Goal: Task Accomplishment & Management: Manage account settings

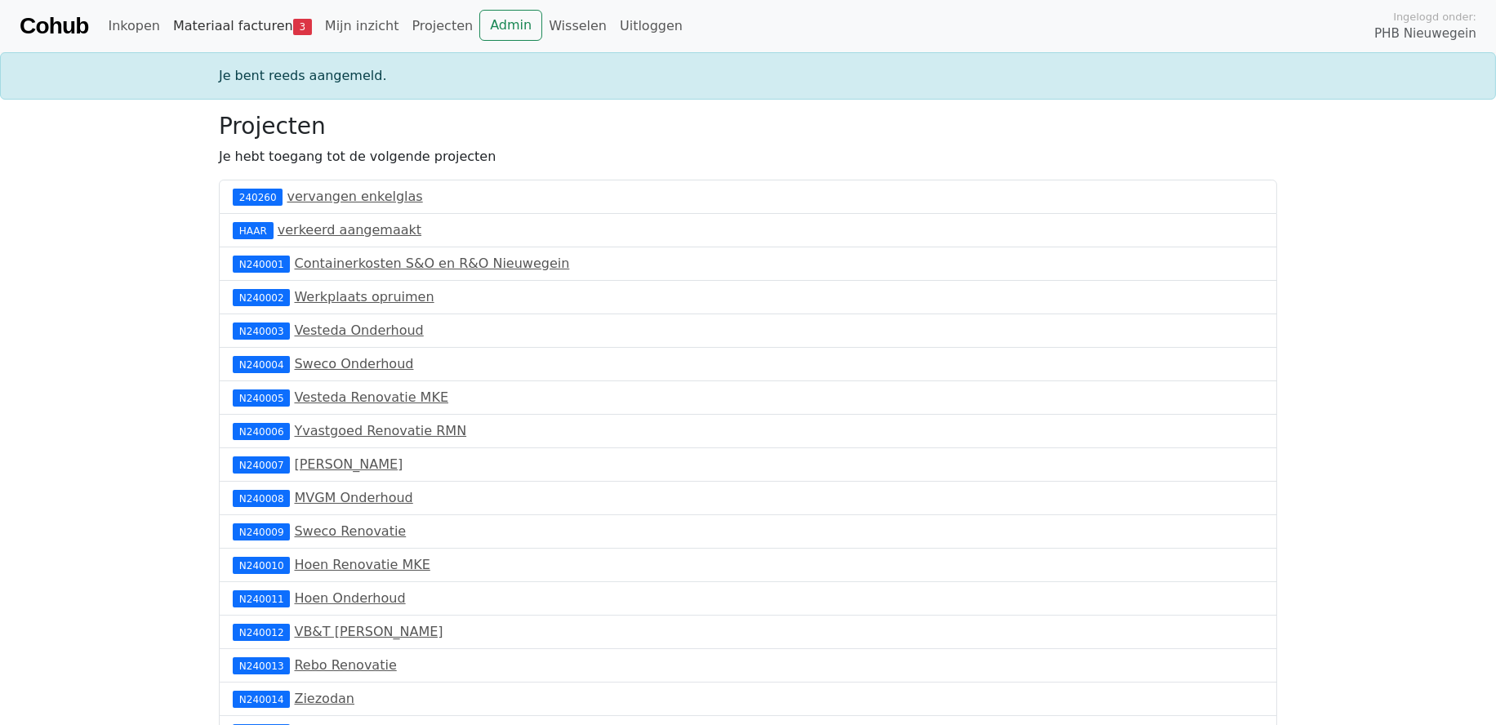
click at [248, 20] on link "Materiaal facturen 3" at bounding box center [243, 26] width 152 height 33
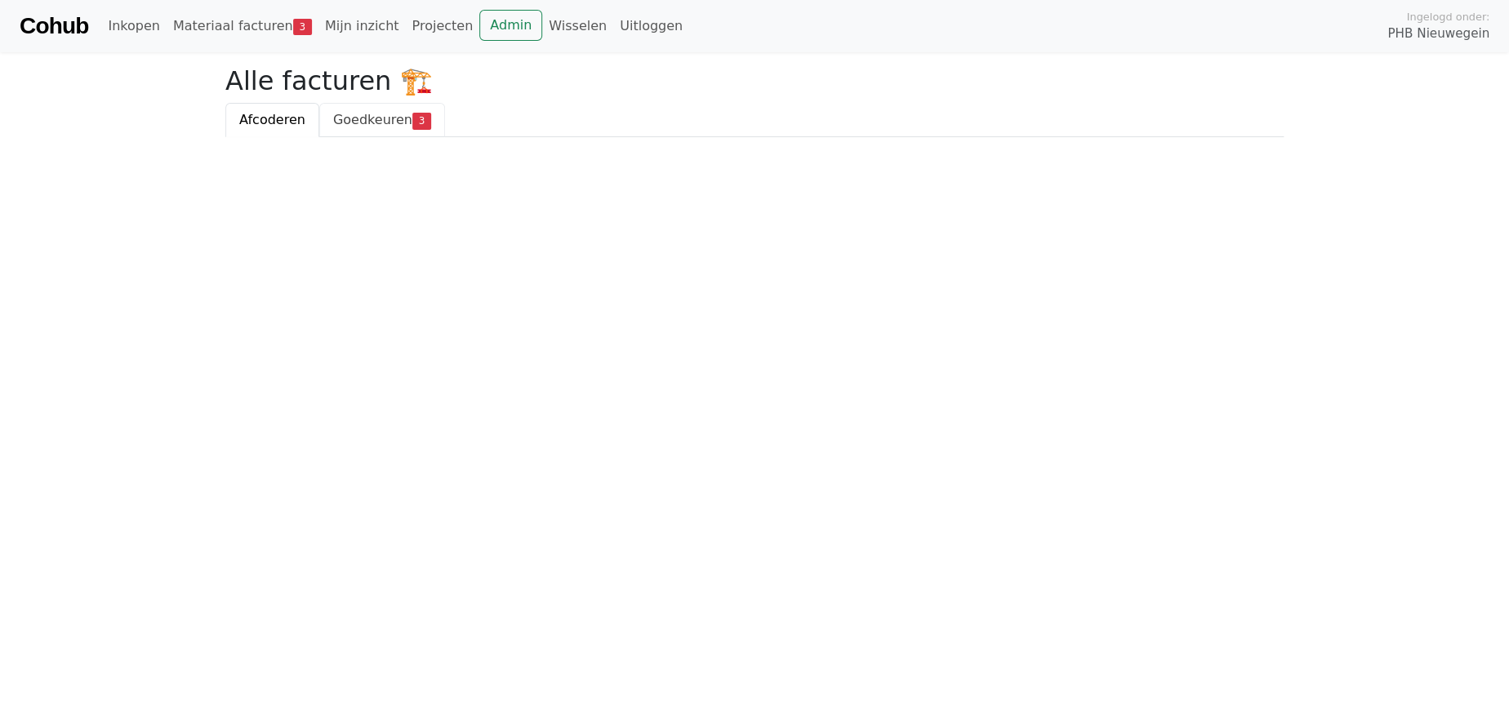
click at [376, 121] on span "Goedkeuren" at bounding box center [372, 120] width 79 height 16
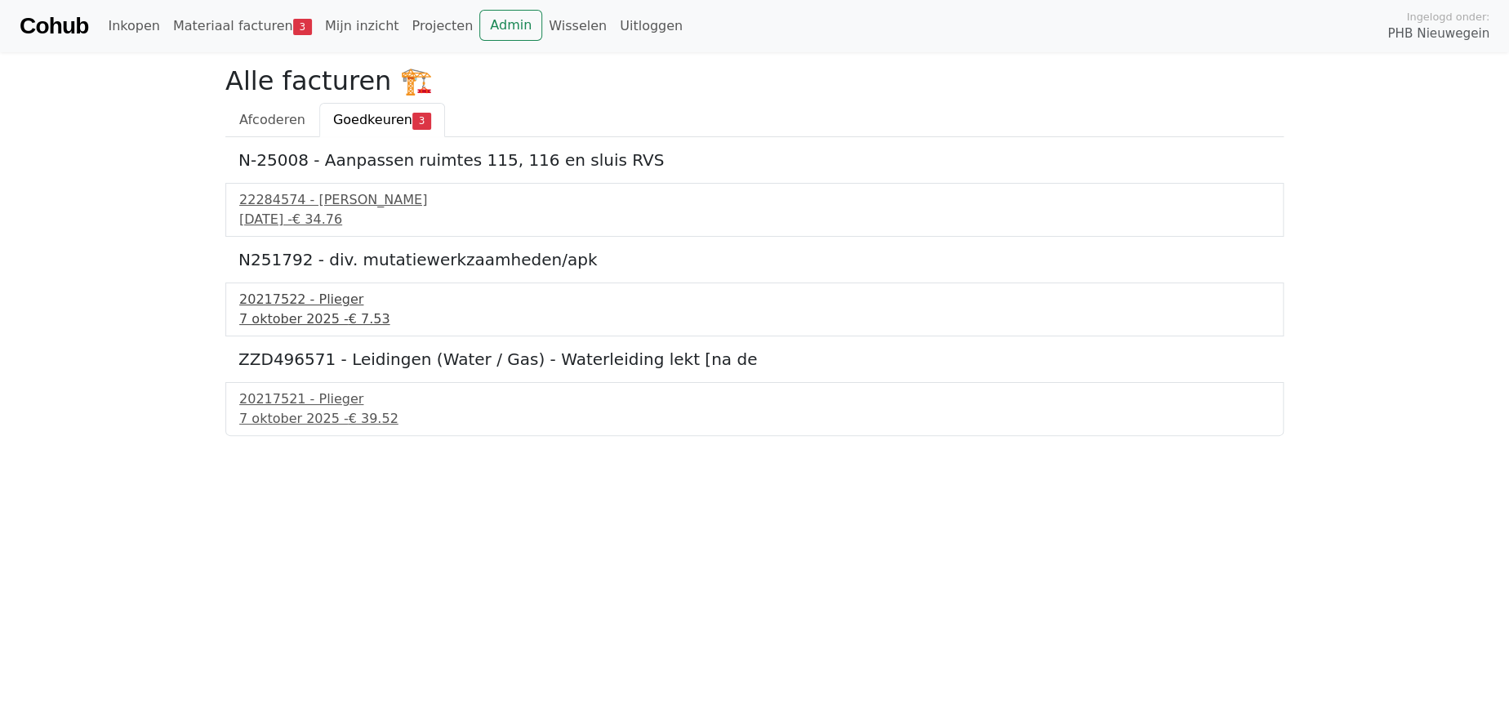
click at [292, 309] on div "7 oktober 2025 - € 7.53" at bounding box center [754, 319] width 1031 height 20
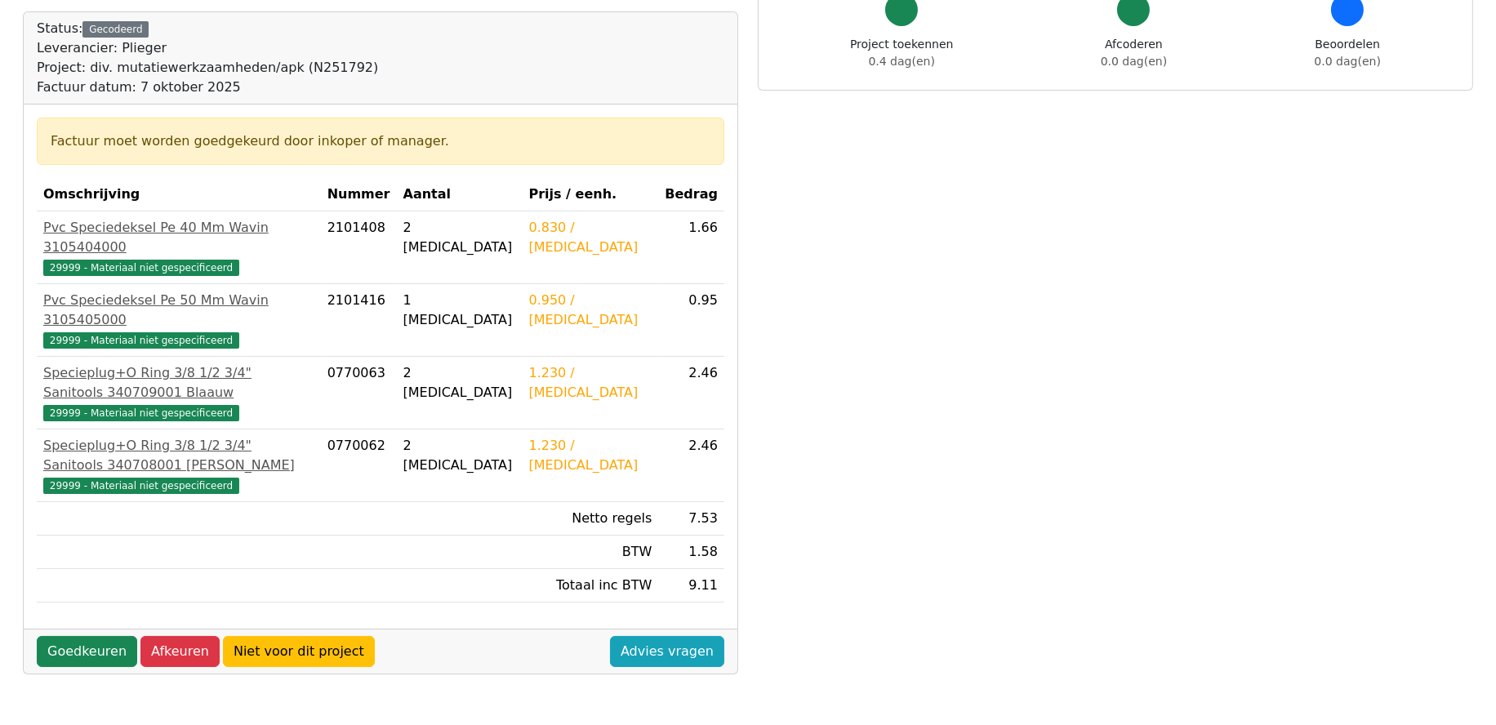
scroll to position [163, 0]
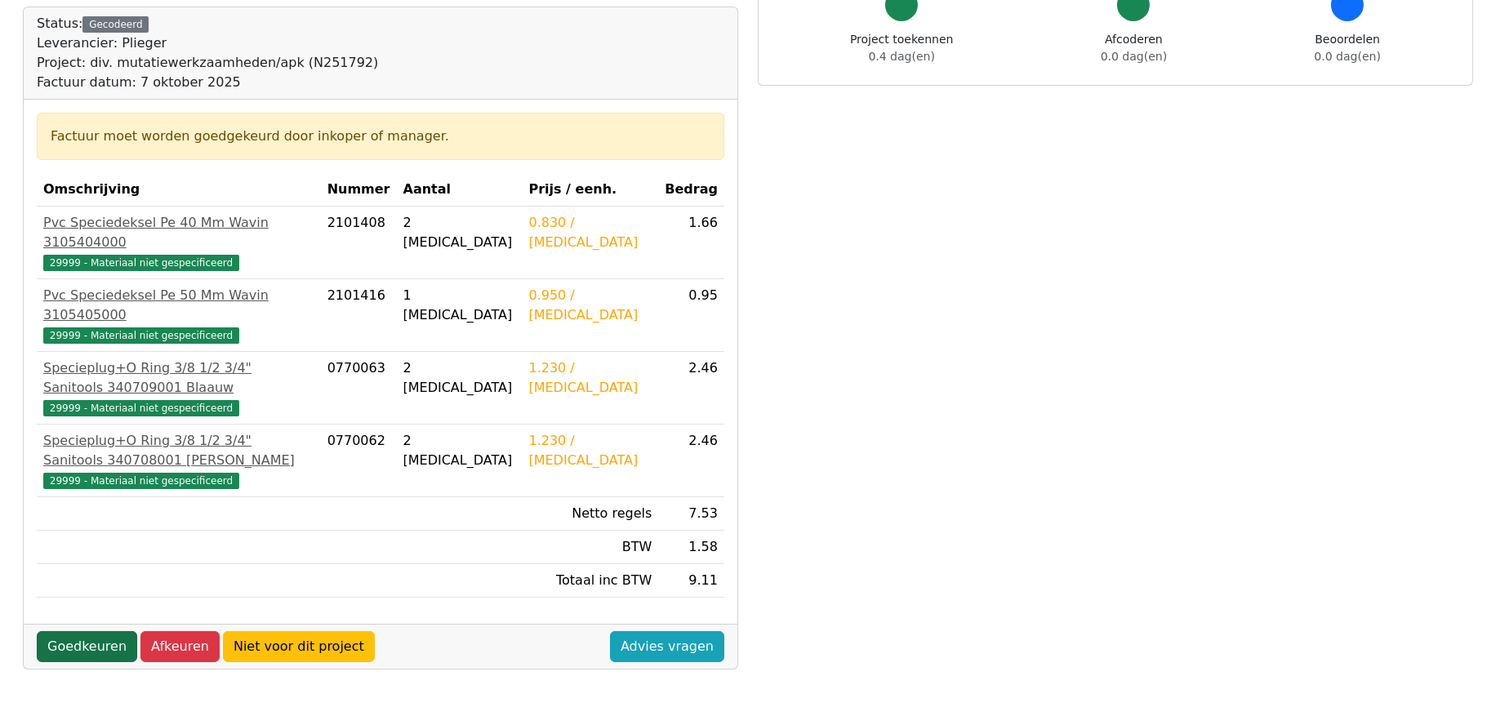
click at [91, 631] on link "Goedkeuren" at bounding box center [87, 646] width 100 height 31
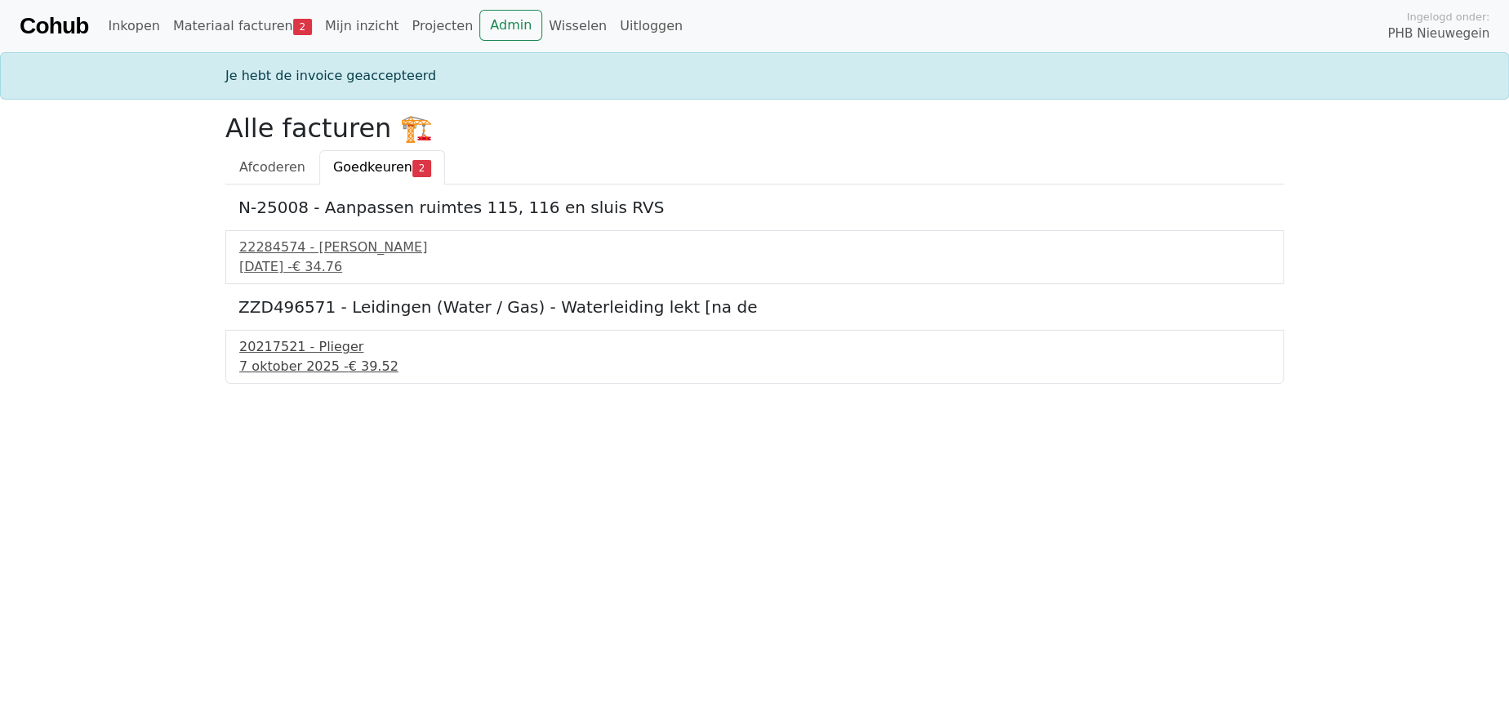
click at [291, 352] on div "20217521 - Plieger" at bounding box center [754, 347] width 1031 height 20
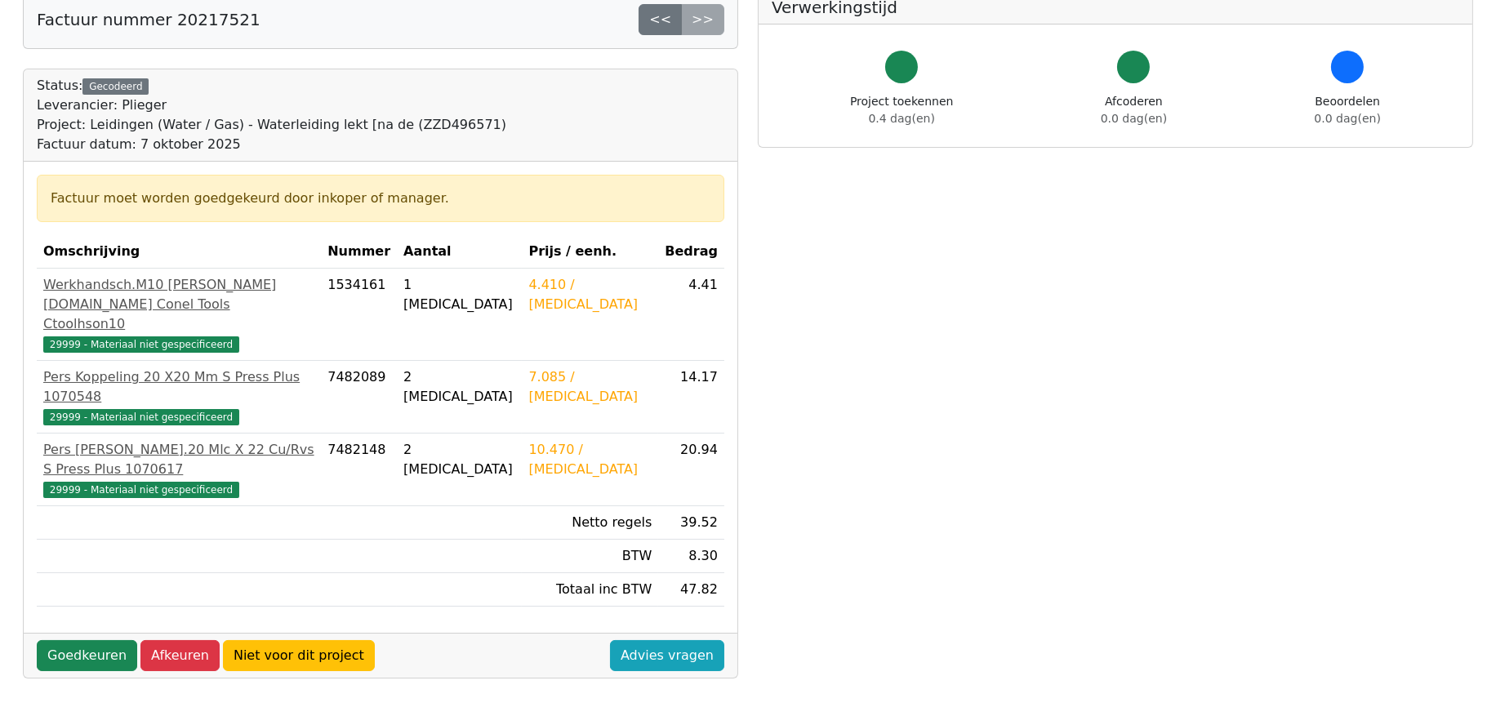
scroll to position [244, 0]
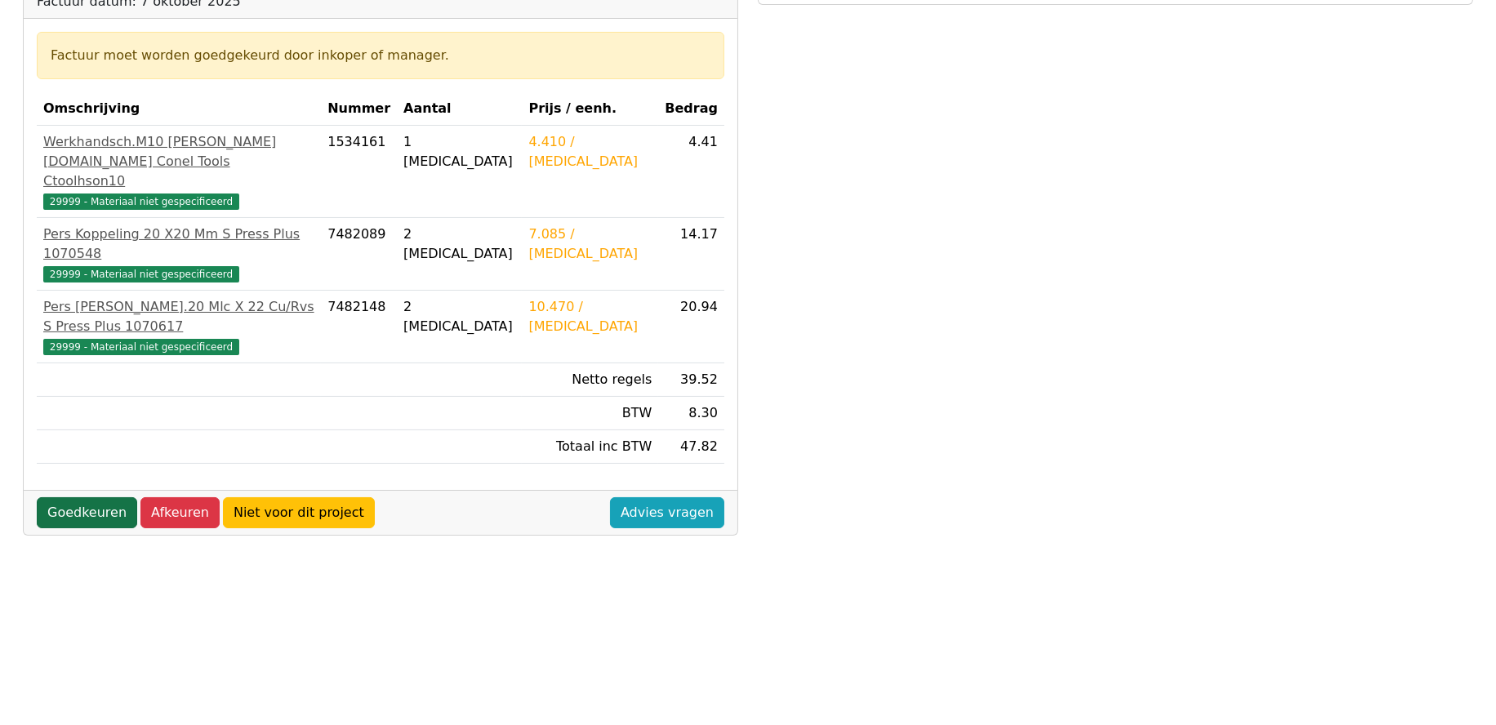
click at [84, 497] on link "Goedkeuren" at bounding box center [87, 512] width 100 height 31
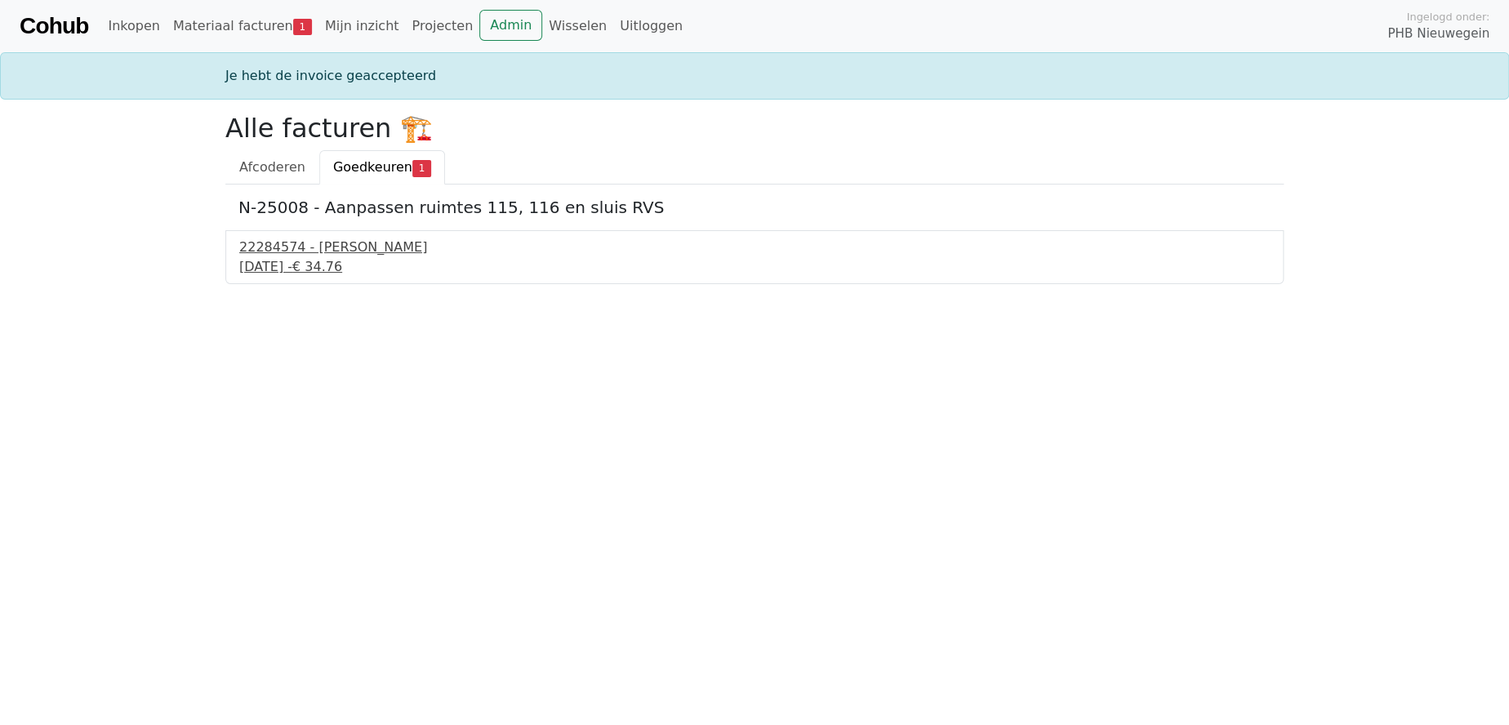
click at [304, 256] on div "22284574 - Isero" at bounding box center [754, 248] width 1031 height 20
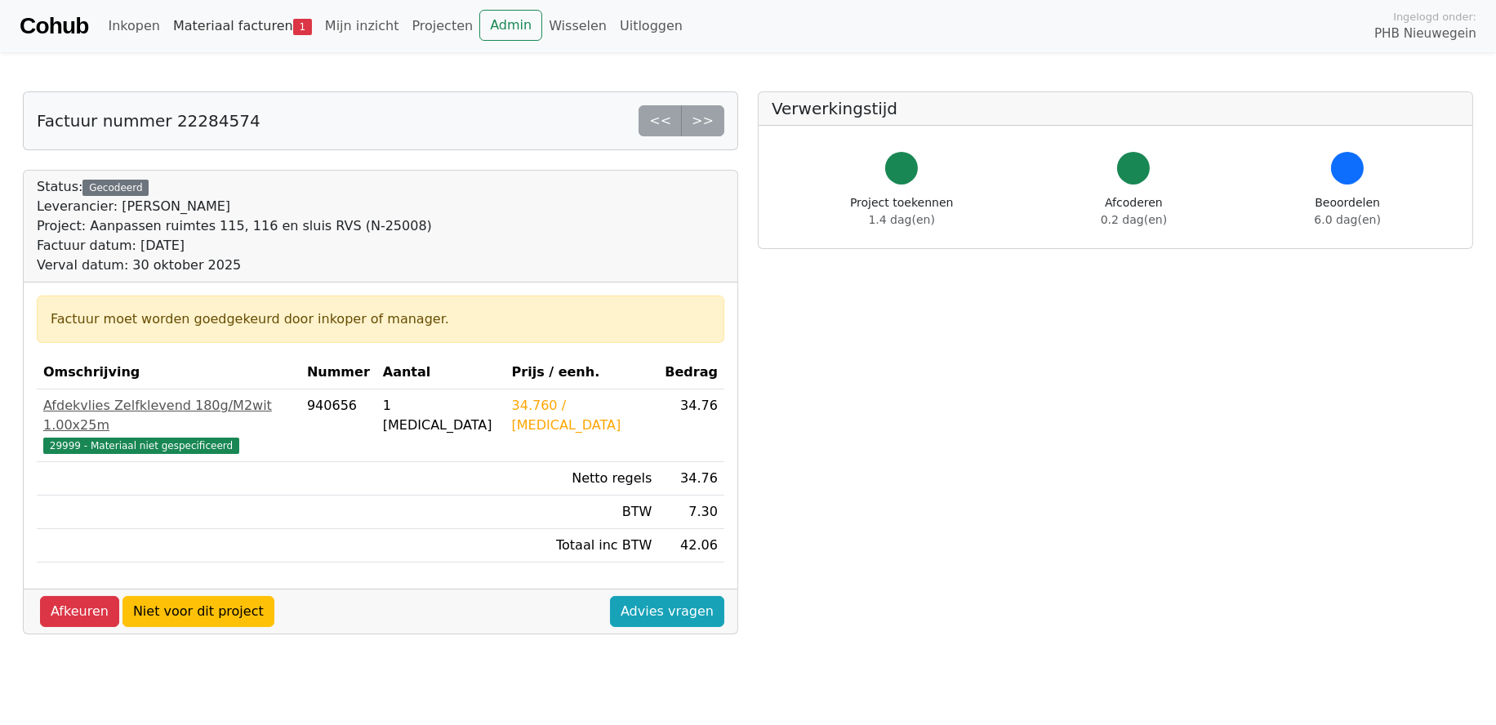
click at [216, 27] on link "Materiaal facturen 1" at bounding box center [243, 26] width 152 height 33
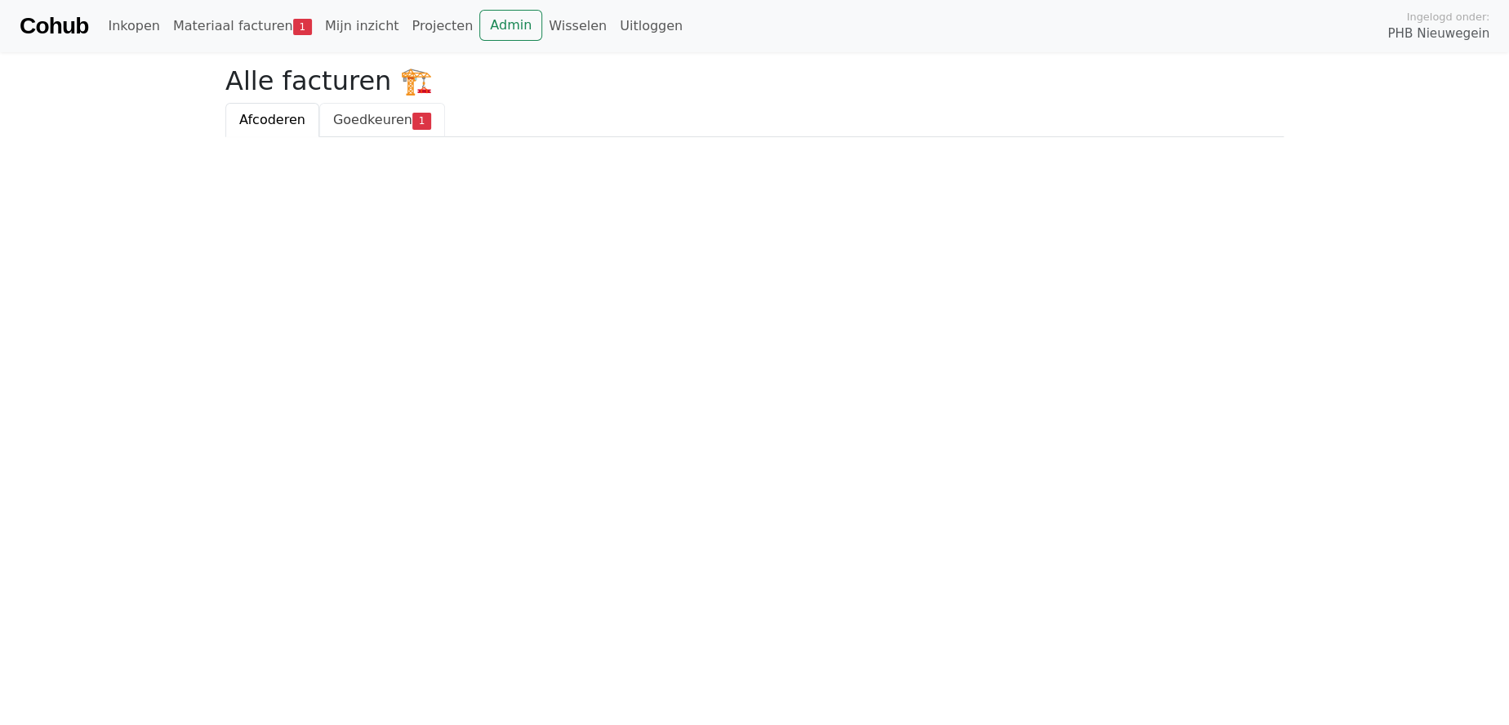
click at [377, 113] on span "Goedkeuren" at bounding box center [372, 120] width 79 height 16
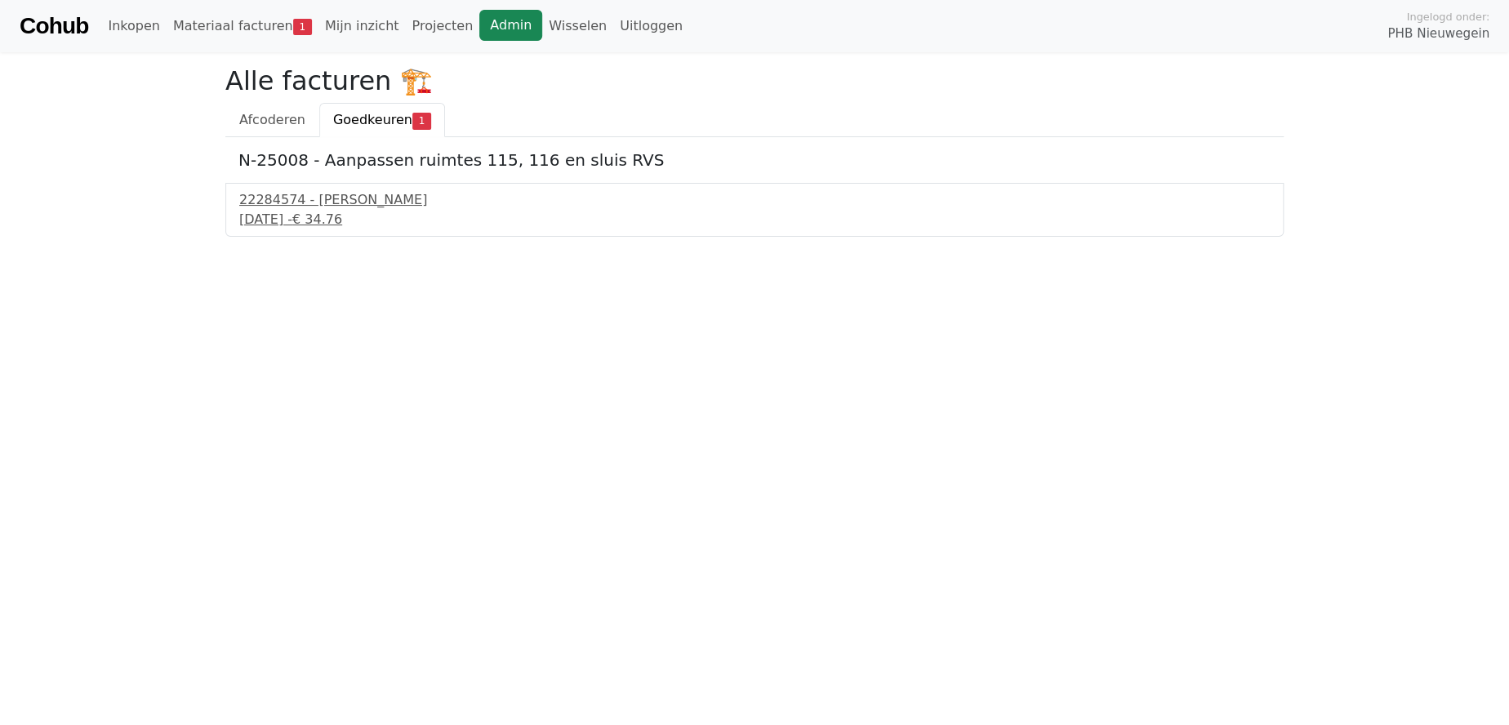
click at [483, 25] on link "Admin" at bounding box center [510, 25] width 63 height 31
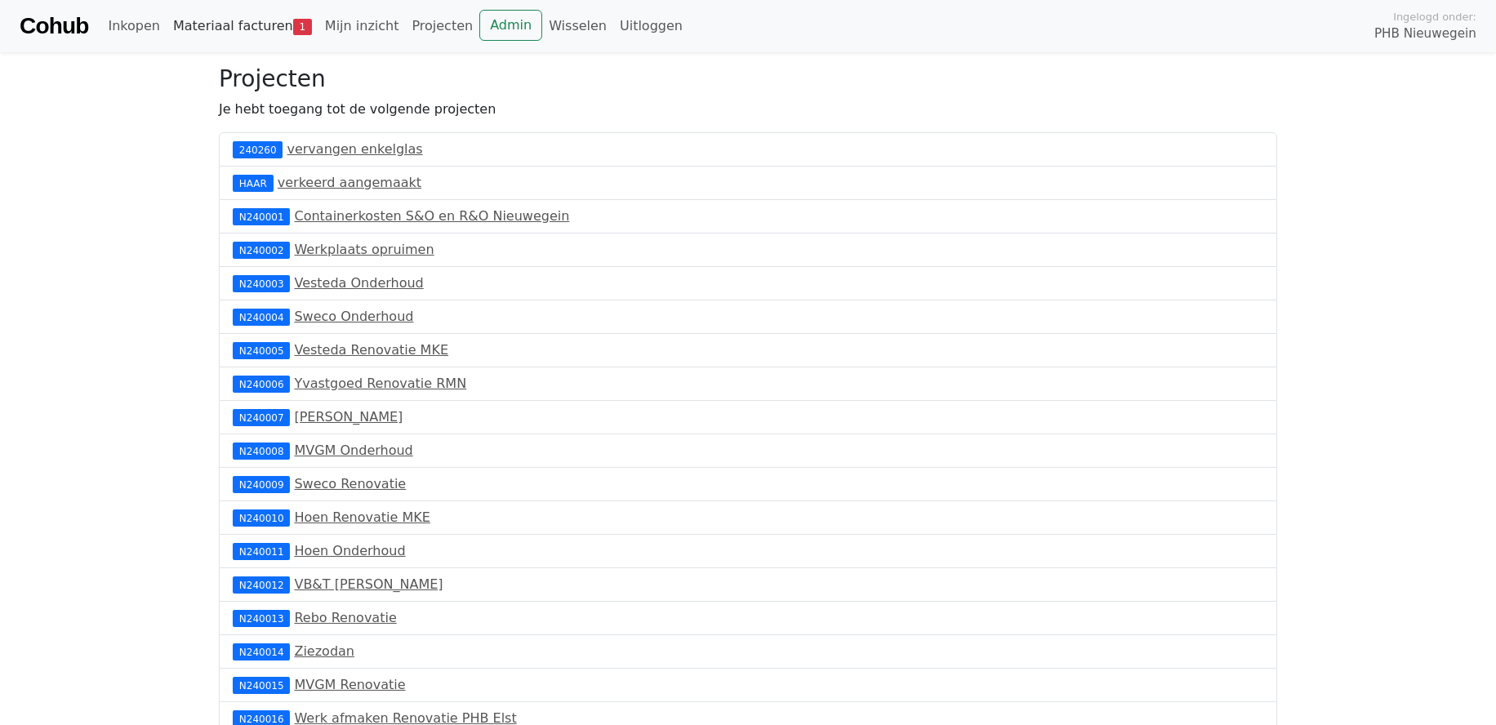
click at [225, 28] on link "Materiaal facturen 1" at bounding box center [243, 26] width 152 height 33
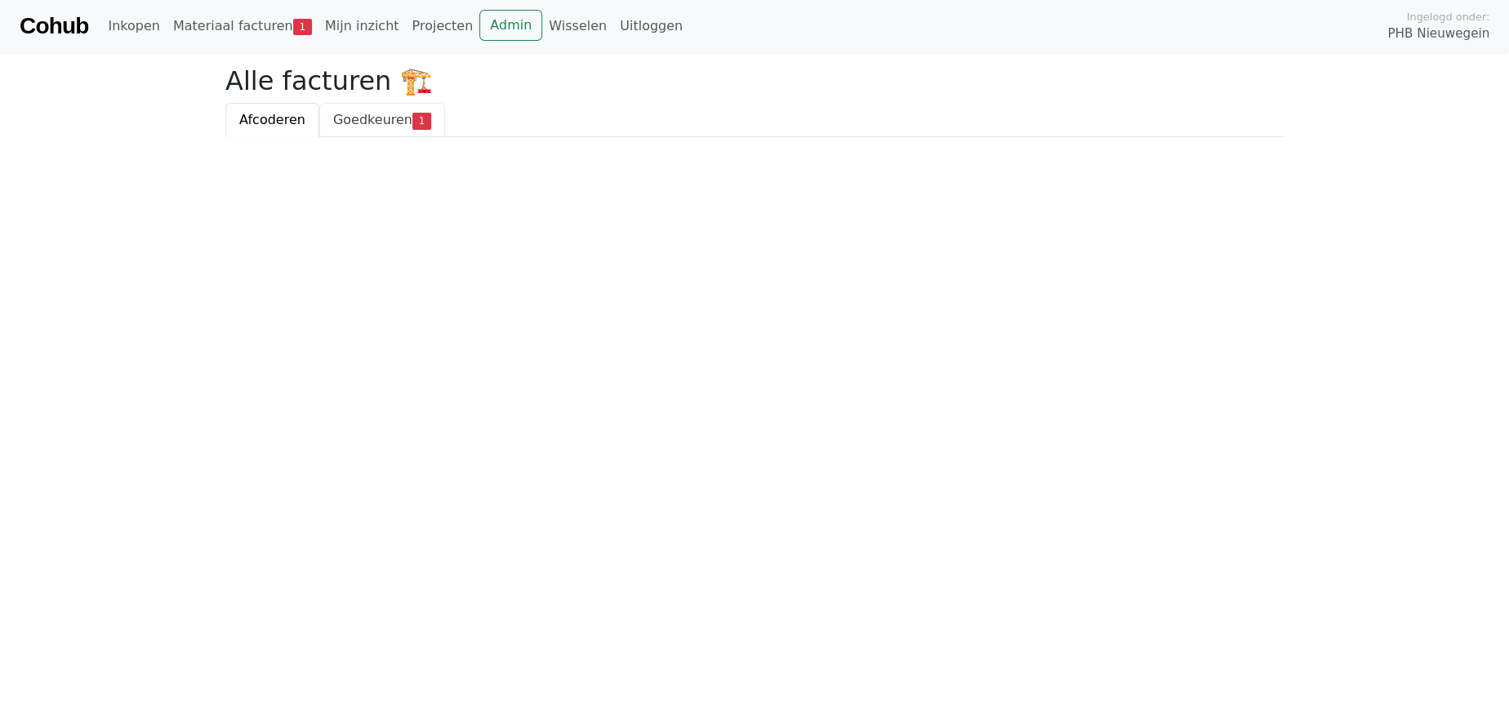
click at [358, 114] on span "Goedkeuren" at bounding box center [372, 120] width 79 height 16
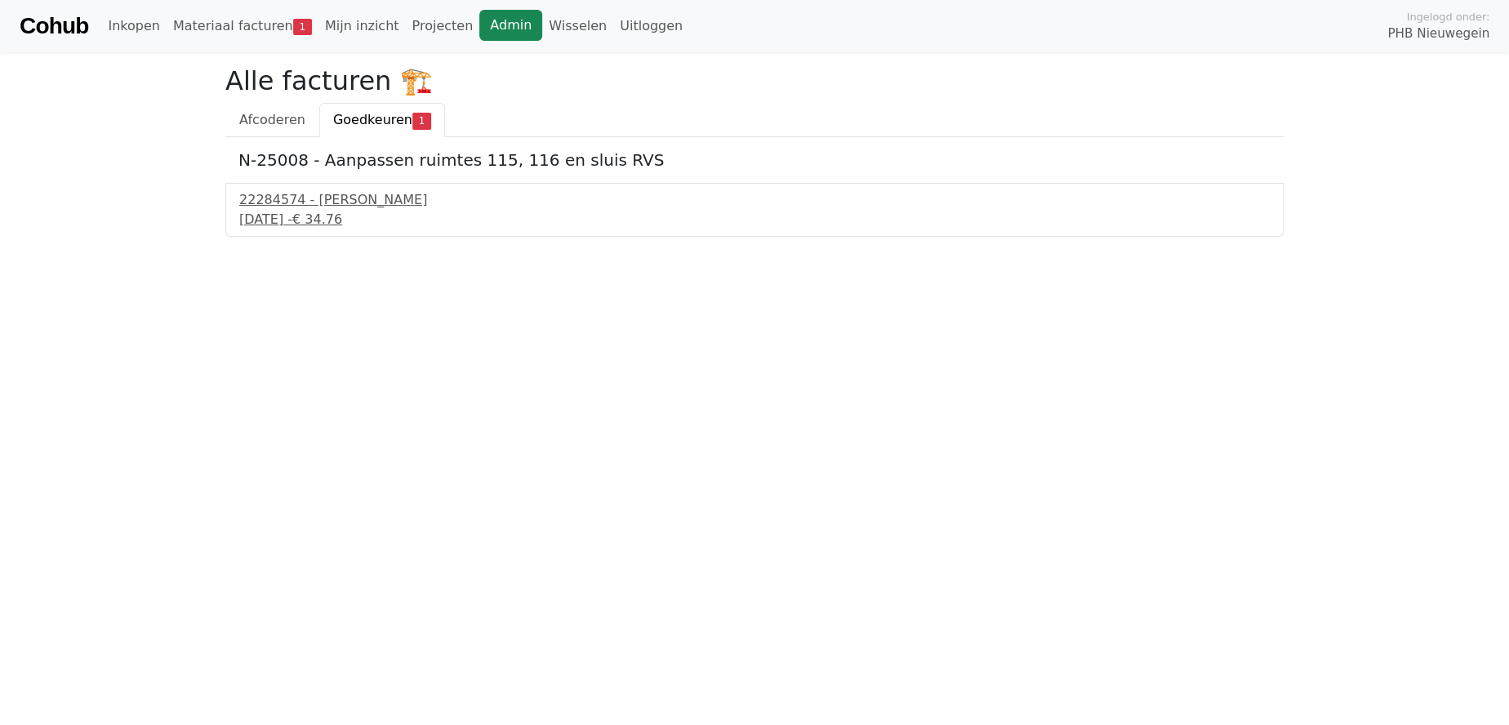
click at [485, 24] on link "Admin" at bounding box center [510, 25] width 63 height 31
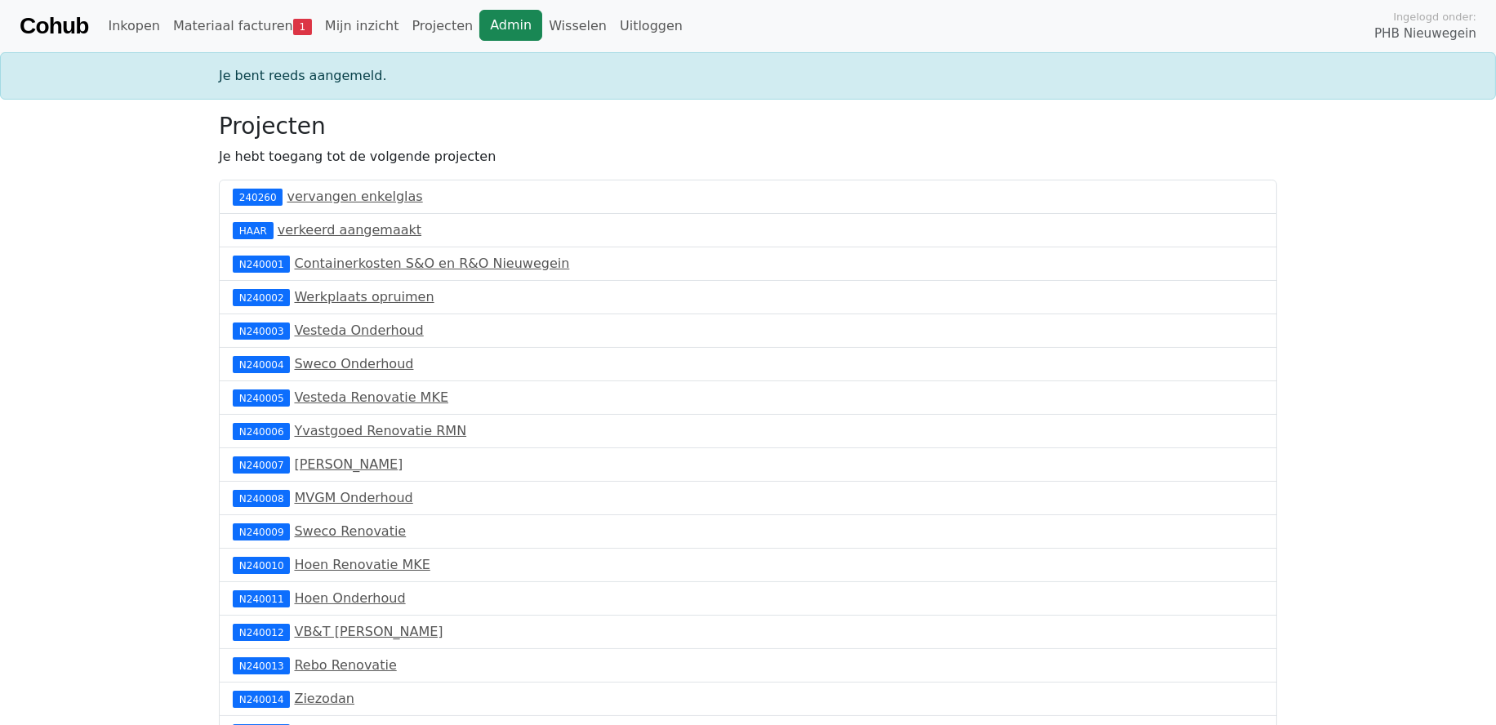
click at [479, 27] on link "Admin" at bounding box center [510, 25] width 63 height 31
click at [243, 26] on link "Materiaal facturen 1" at bounding box center [243, 26] width 152 height 33
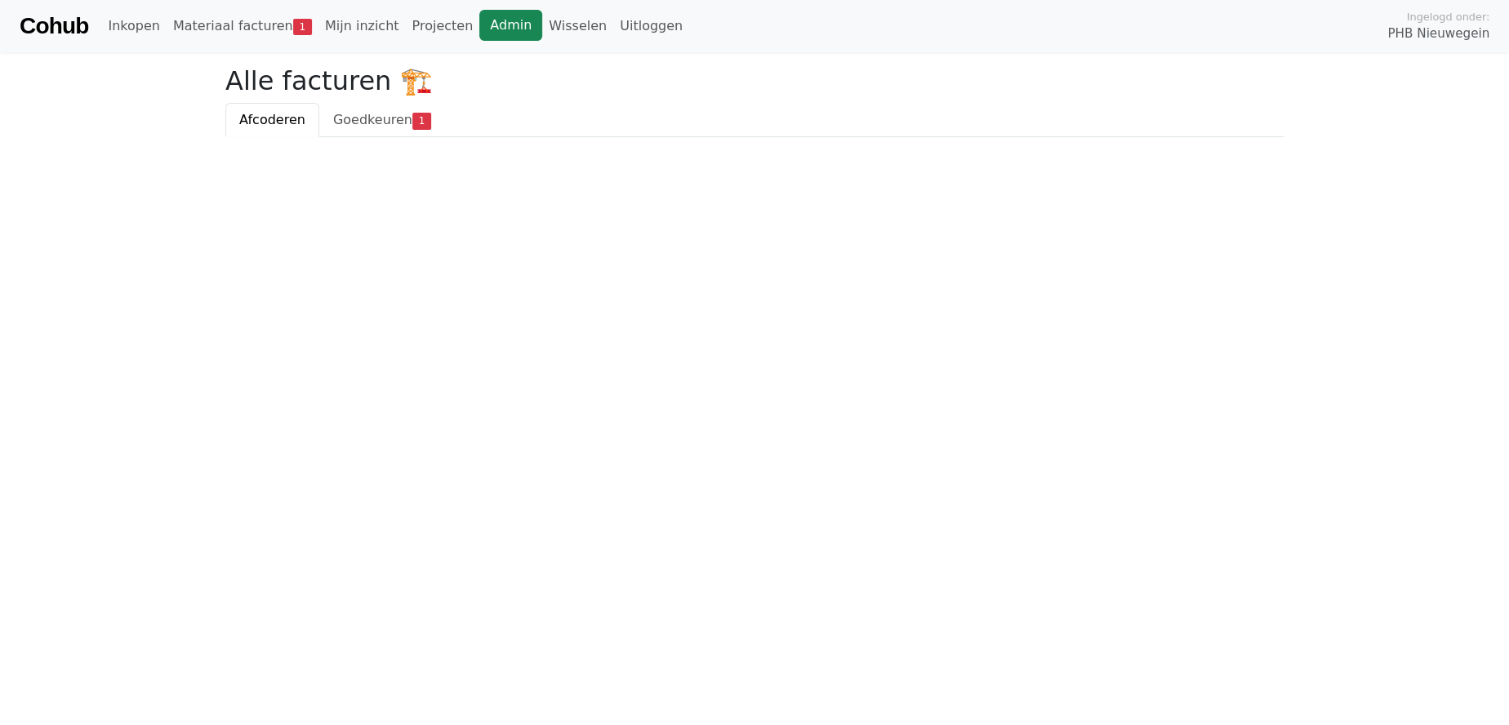
click at [479, 30] on link "Admin" at bounding box center [510, 25] width 63 height 31
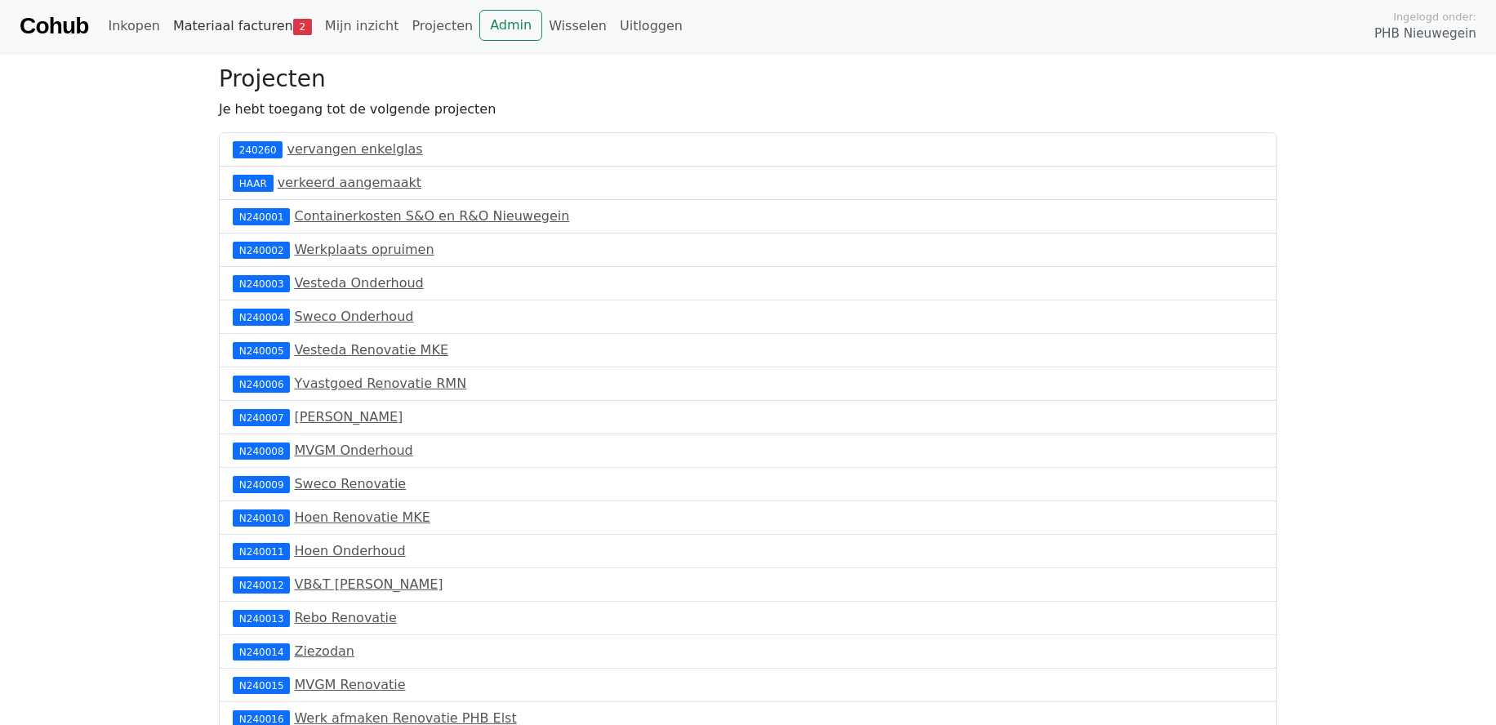
click at [216, 25] on link "Materiaal facturen 2" at bounding box center [243, 26] width 152 height 33
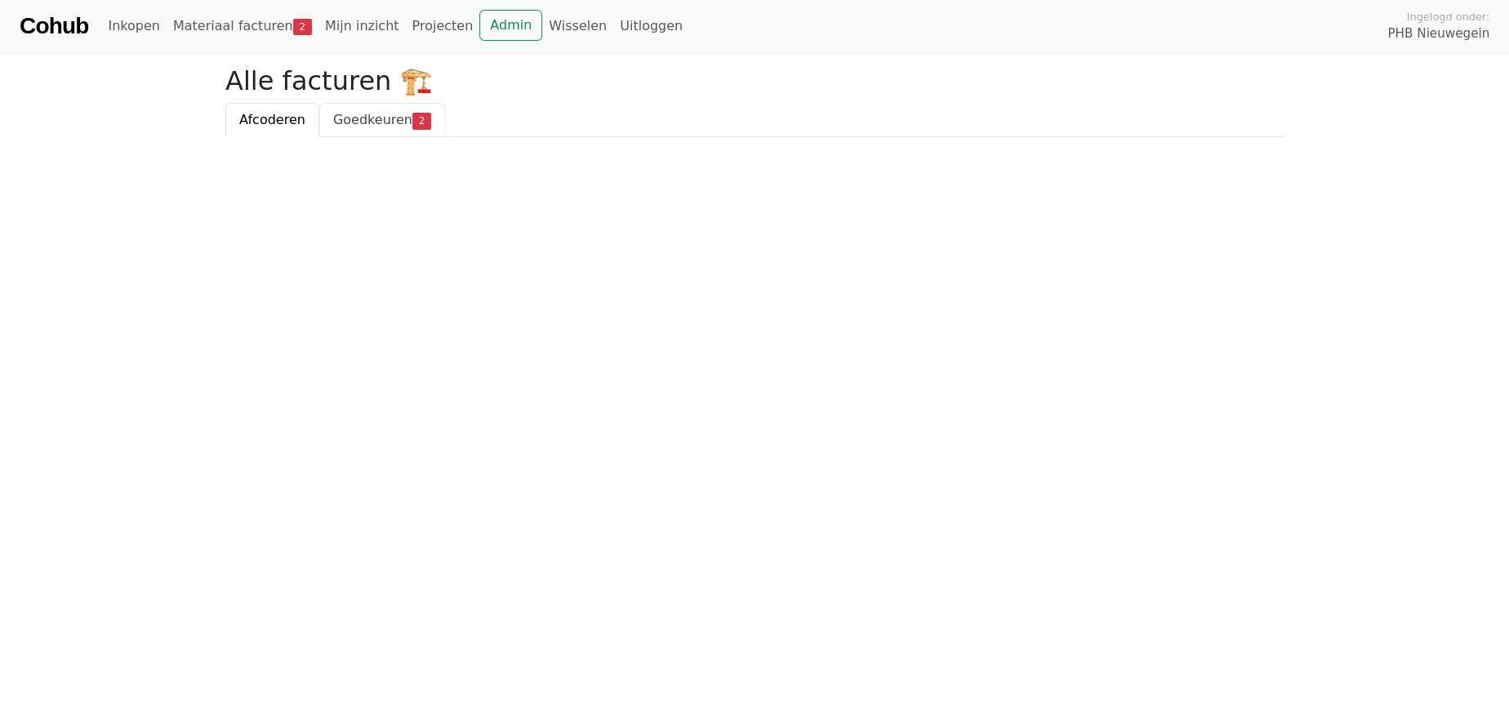
click at [350, 118] on span "Goedkeuren" at bounding box center [372, 120] width 79 height 16
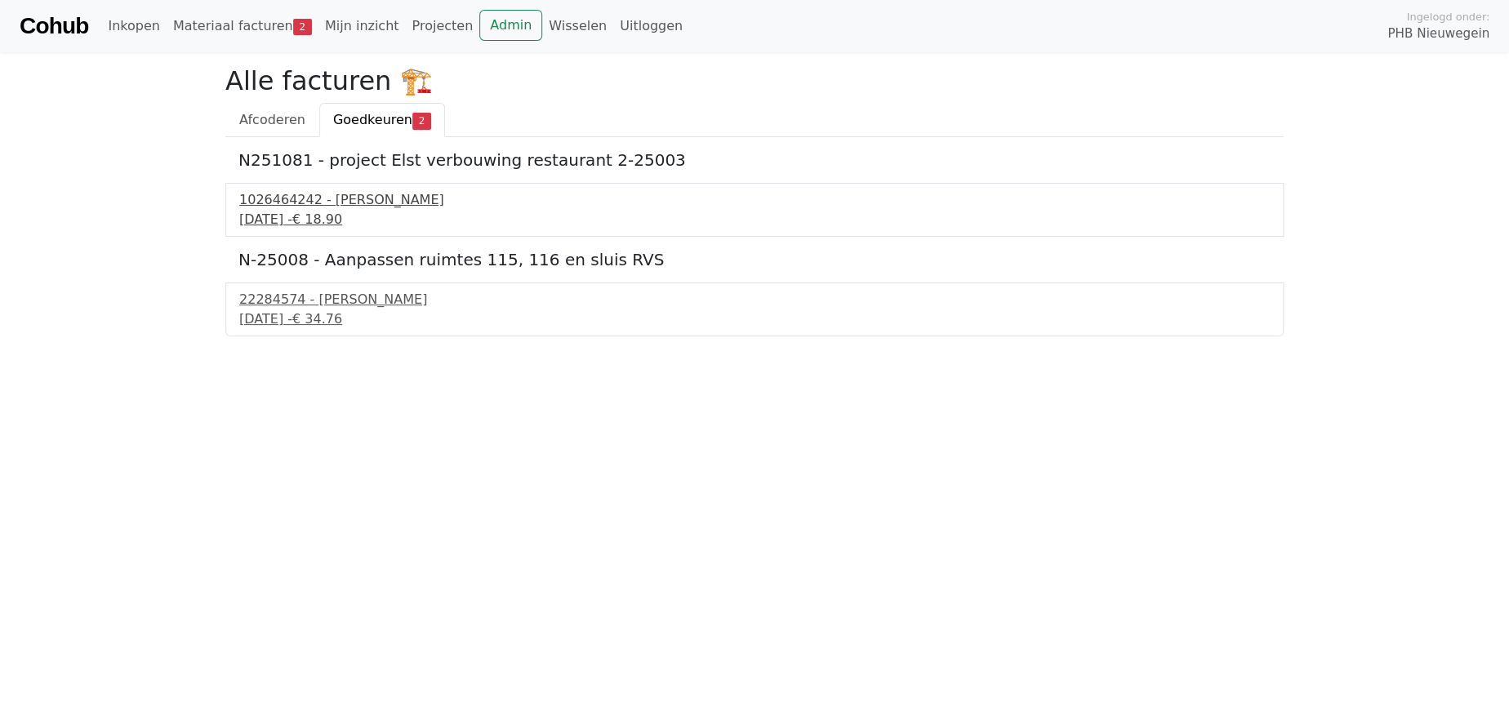
click at [289, 208] on div "1026464242 - Boels Verhuur" at bounding box center [754, 200] width 1031 height 20
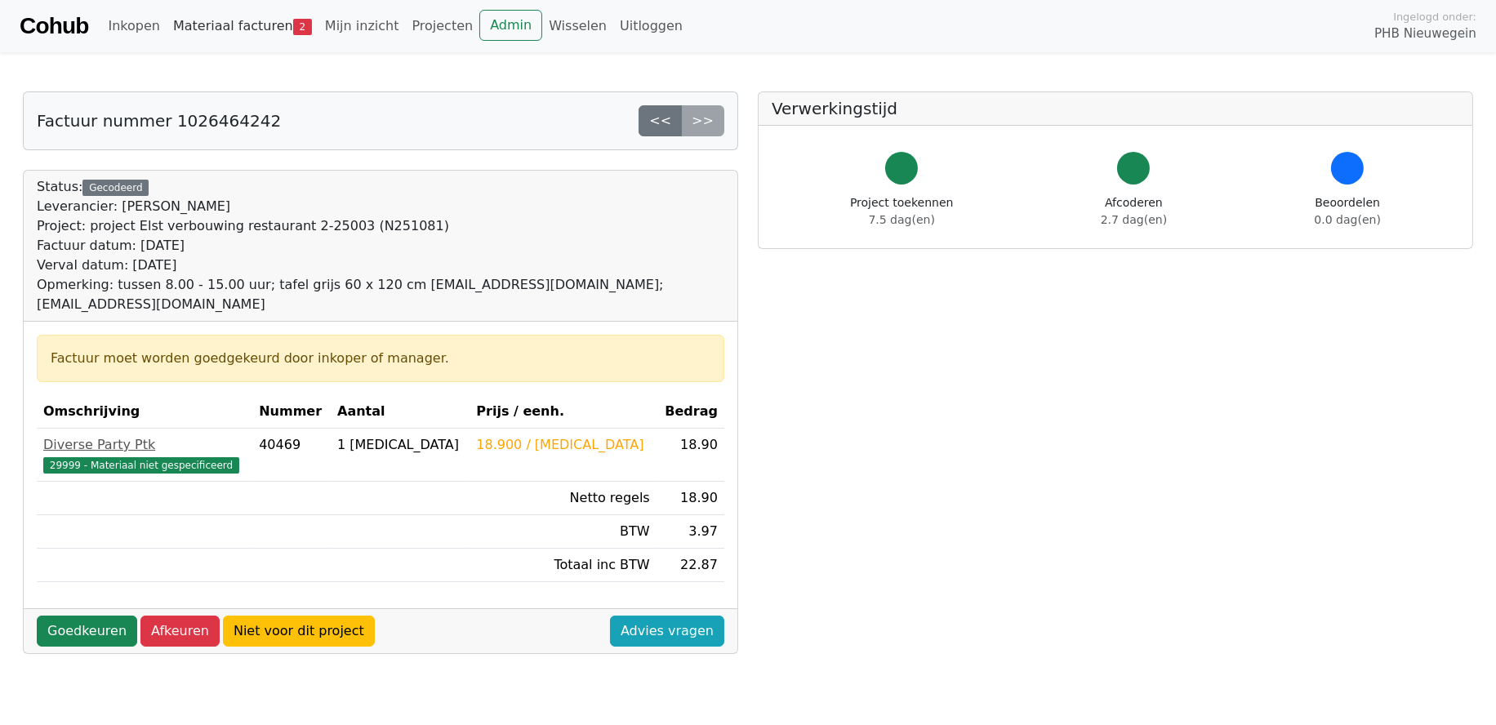
click at [222, 25] on link "Materiaal facturen 2" at bounding box center [243, 26] width 152 height 33
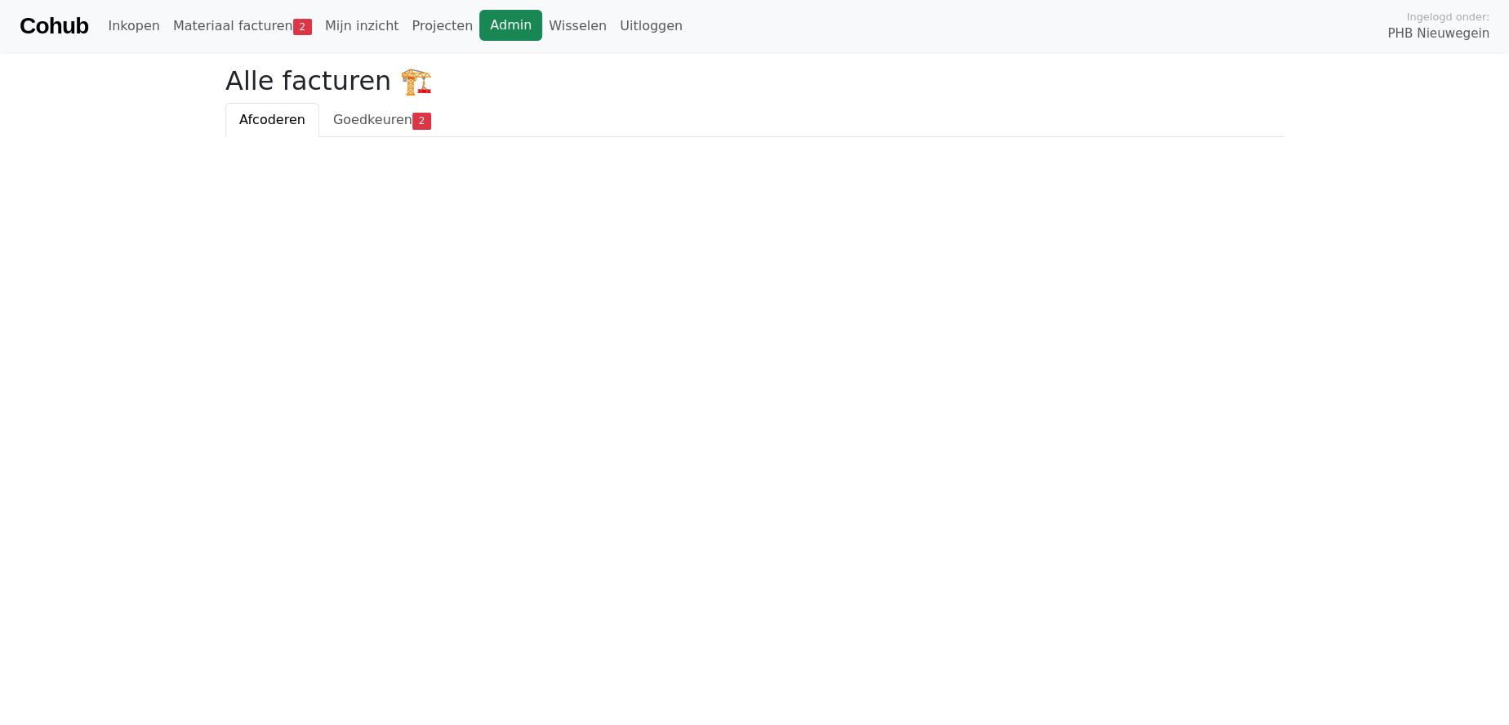
click at [485, 29] on link "Admin" at bounding box center [510, 25] width 63 height 31
